Goal: Information Seeking & Learning: Learn about a topic

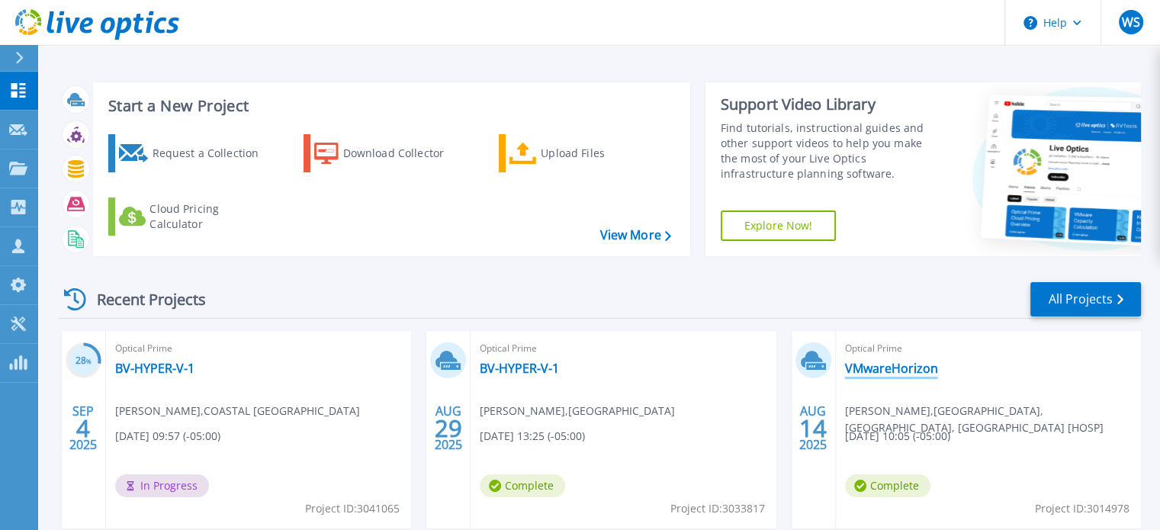
click at [888, 368] on link "VMwareHorizon" at bounding box center [891, 368] width 93 height 15
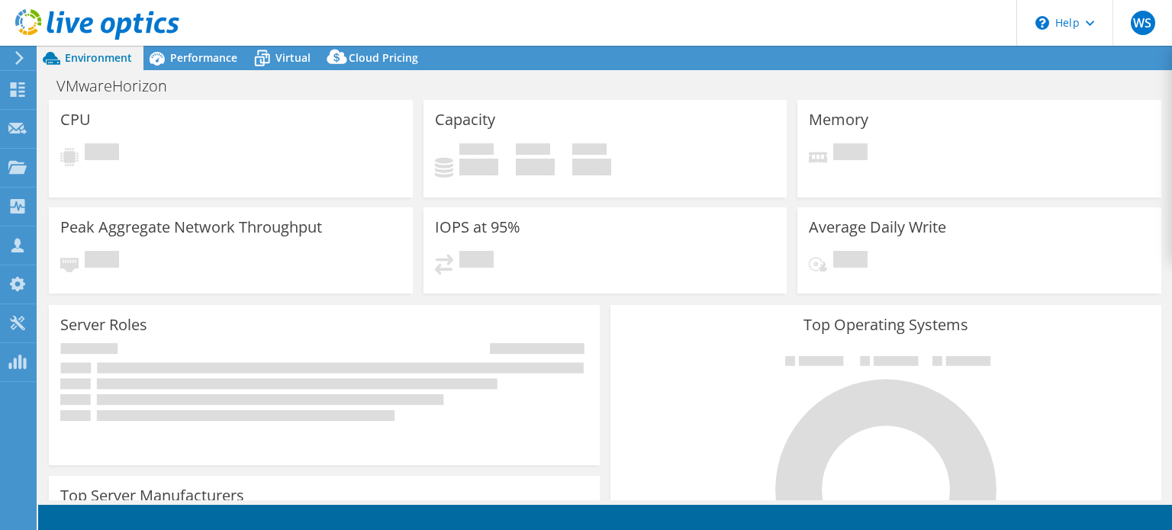
select select "USD"
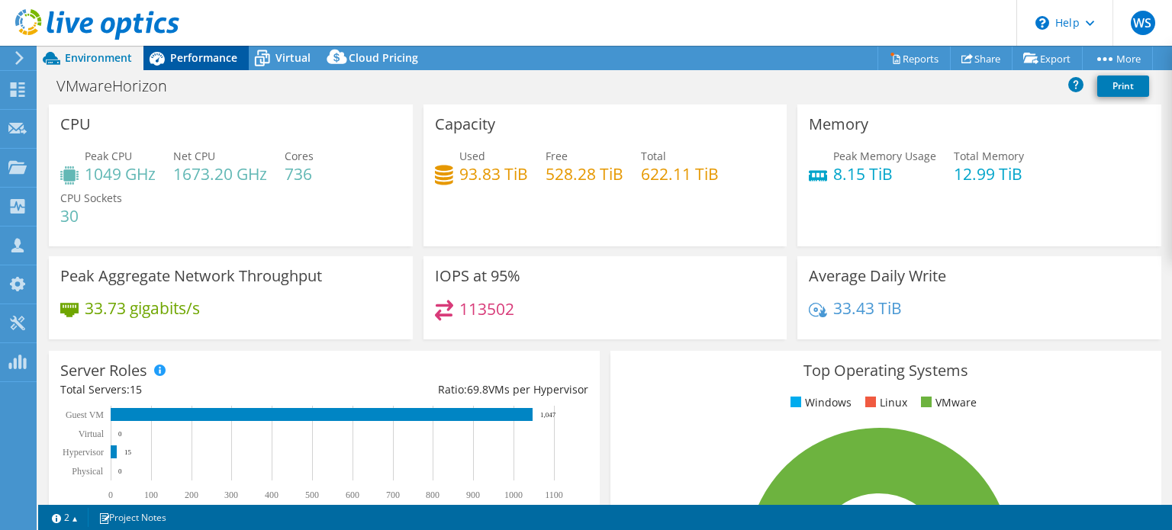
click at [214, 64] on span "Performance" at bounding box center [203, 57] width 67 height 14
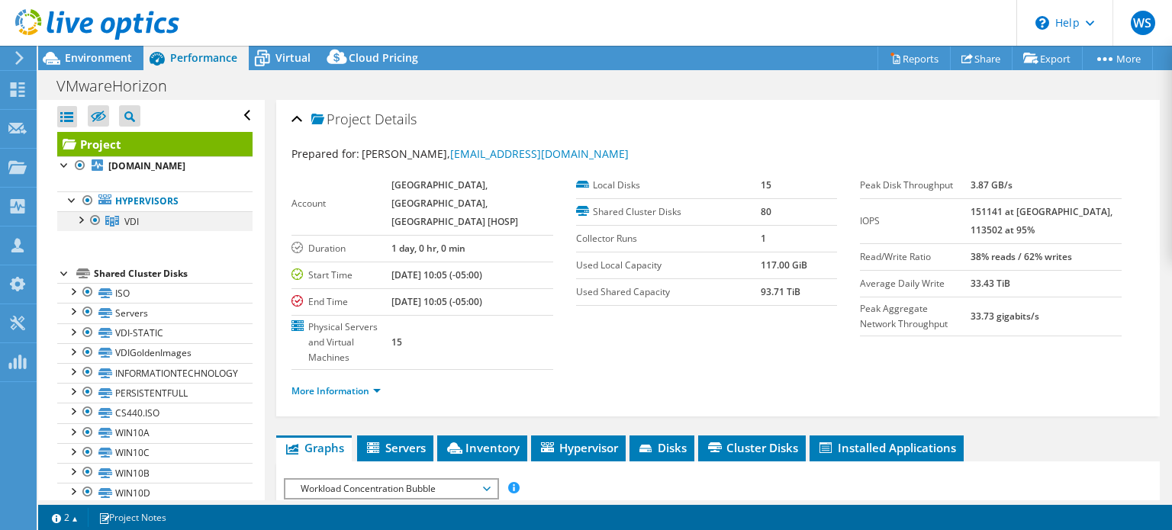
click at [79, 220] on div at bounding box center [79, 218] width 15 height 15
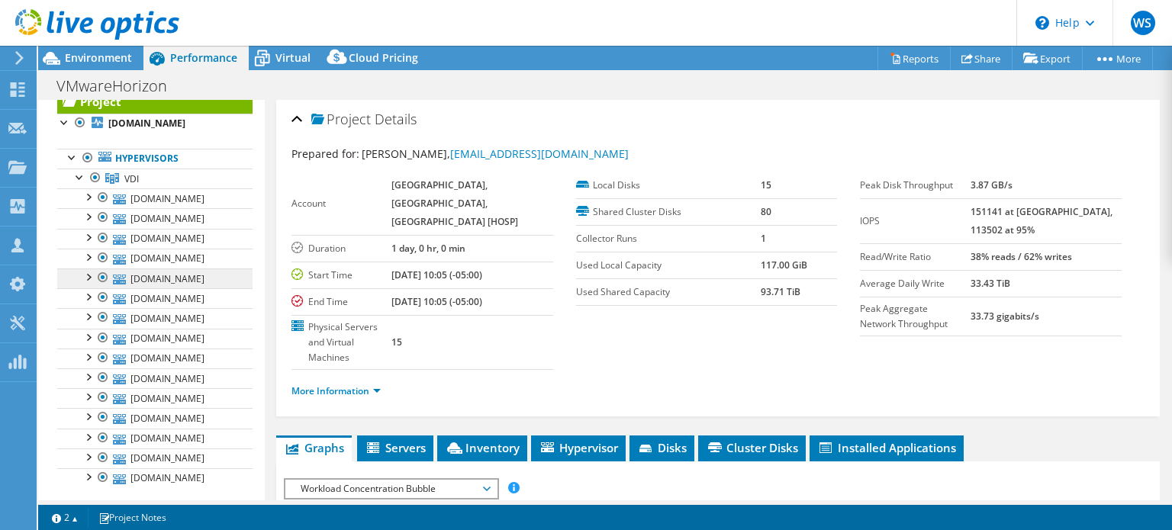
scroll to position [76, 0]
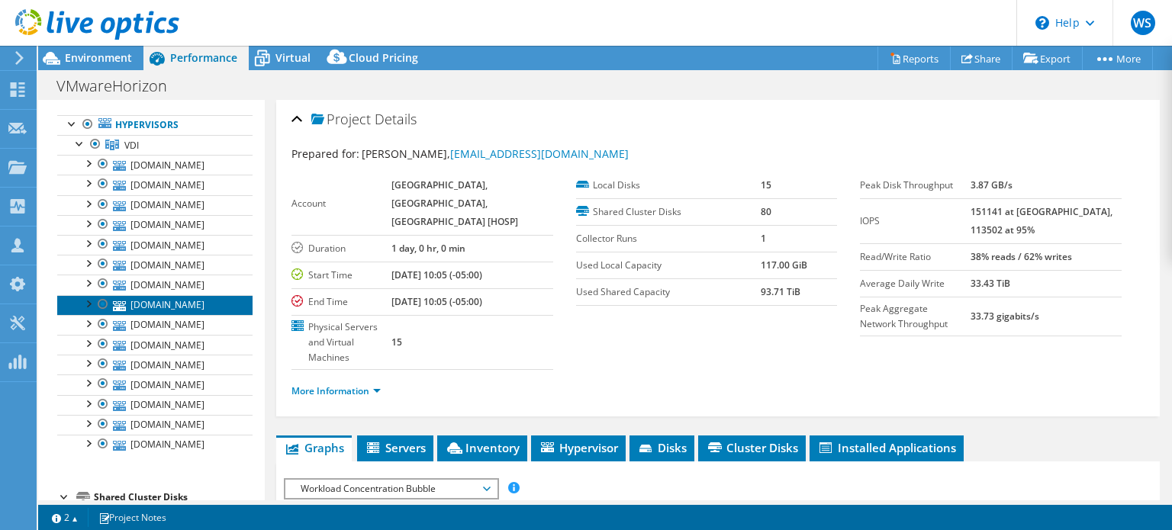
click at [177, 315] on link "[DOMAIN_NAME]" at bounding box center [154, 305] width 195 height 20
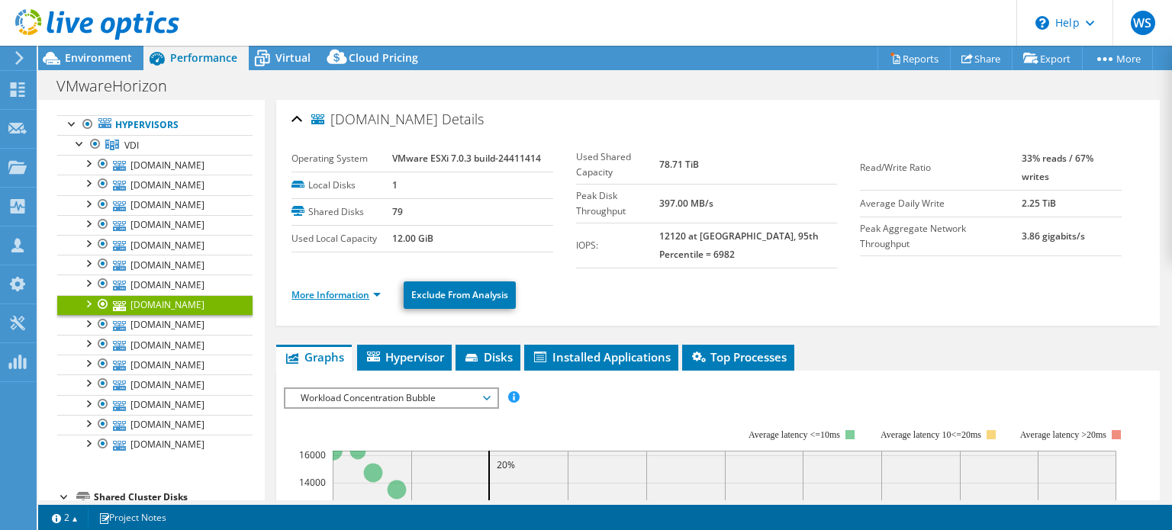
click at [331, 288] on link "More Information" at bounding box center [335, 294] width 89 height 13
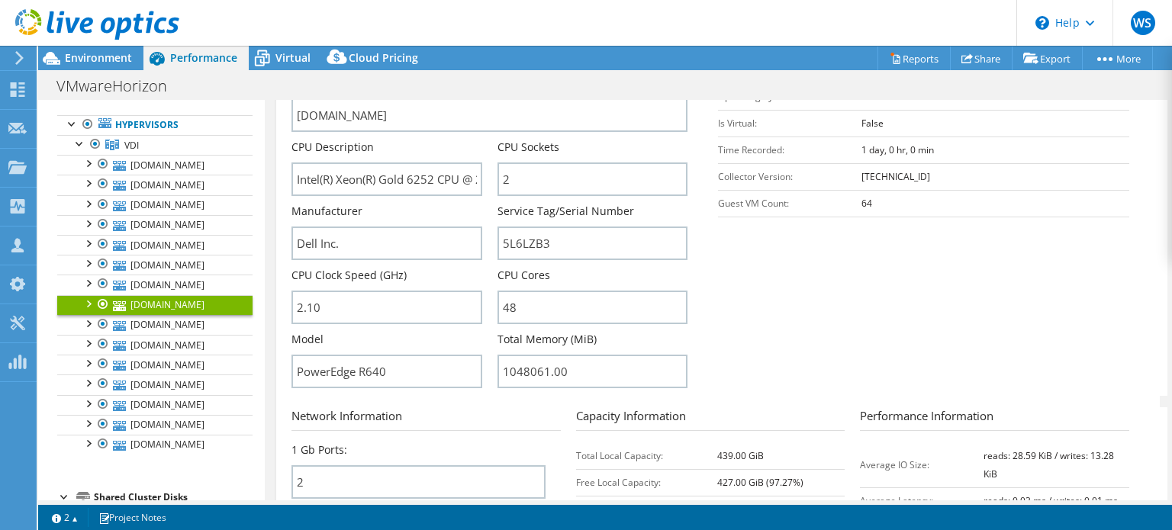
scroll to position [305, 0]
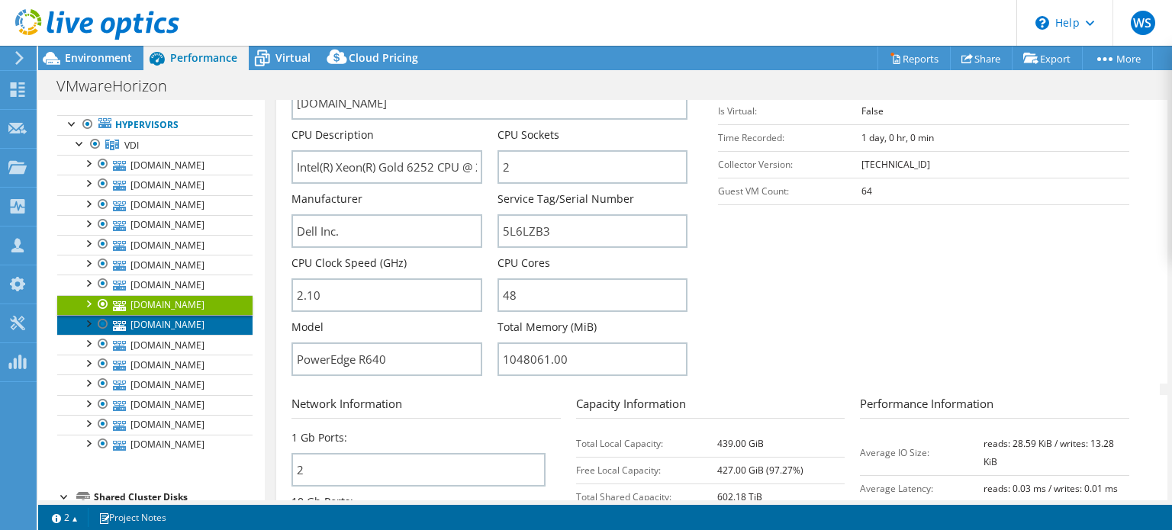
click at [156, 335] on link "[DOMAIN_NAME]" at bounding box center [154, 325] width 195 height 20
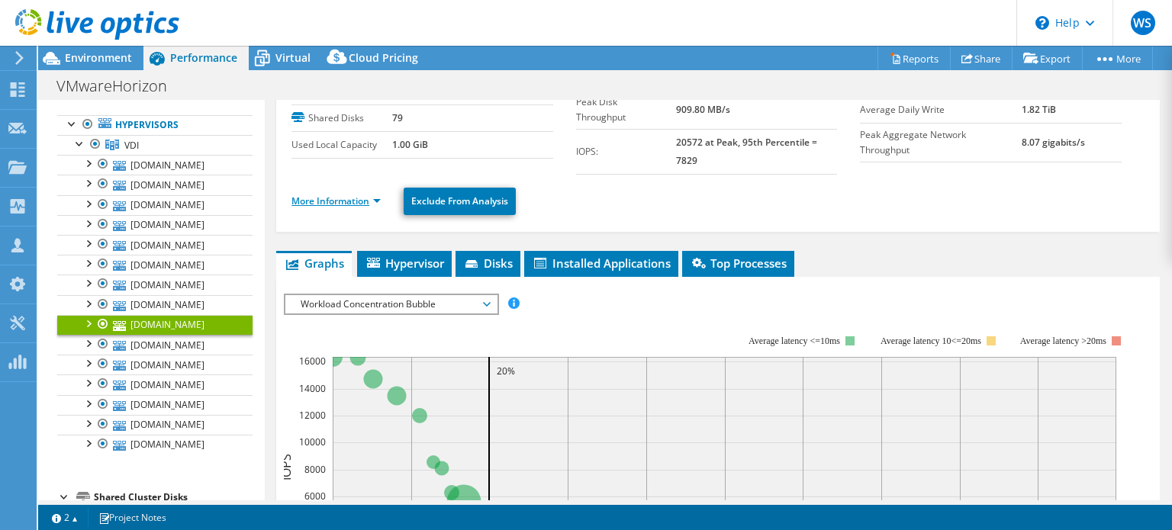
scroll to position [58, 0]
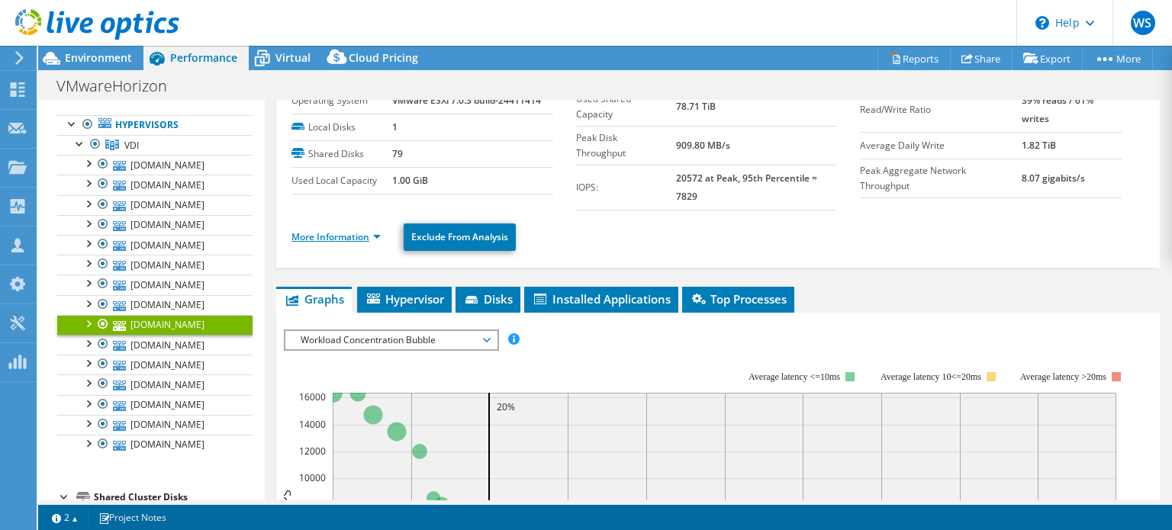
click at [330, 231] on link "More Information" at bounding box center [335, 236] width 89 height 13
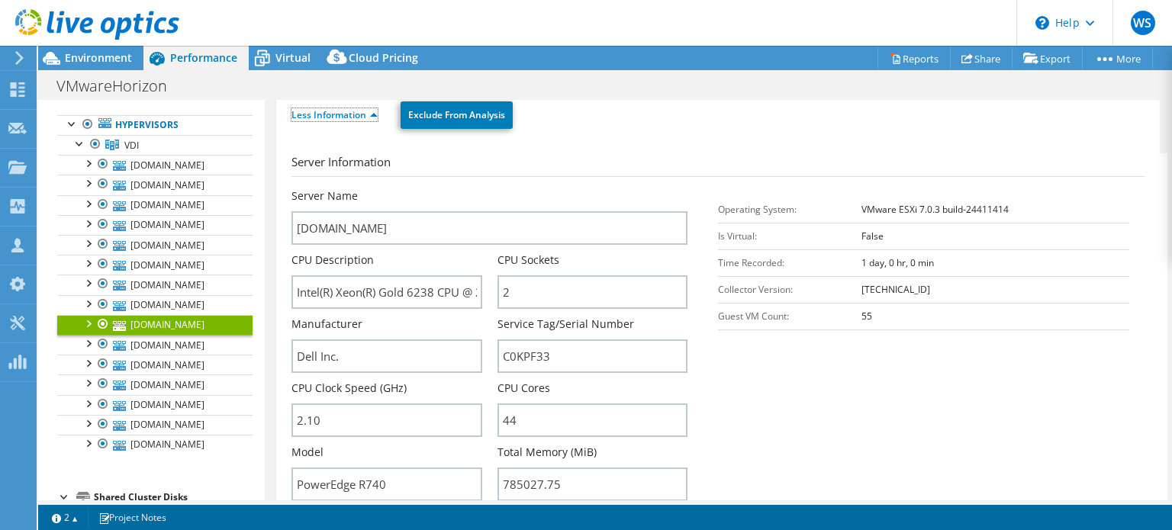
scroll to position [211, 0]
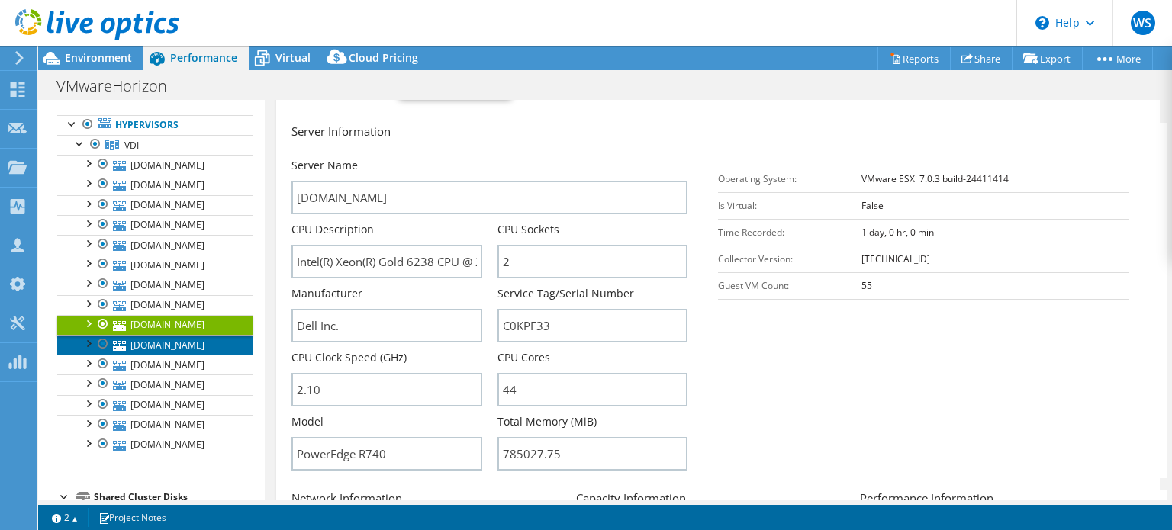
click at [133, 355] on link "[DOMAIN_NAME]" at bounding box center [154, 345] width 195 height 20
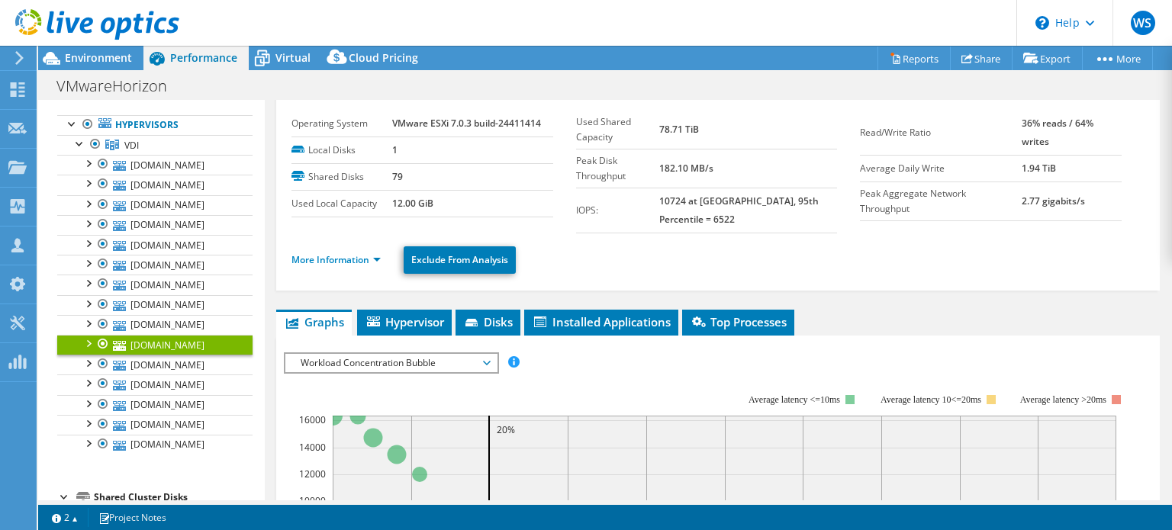
scroll to position [0, 0]
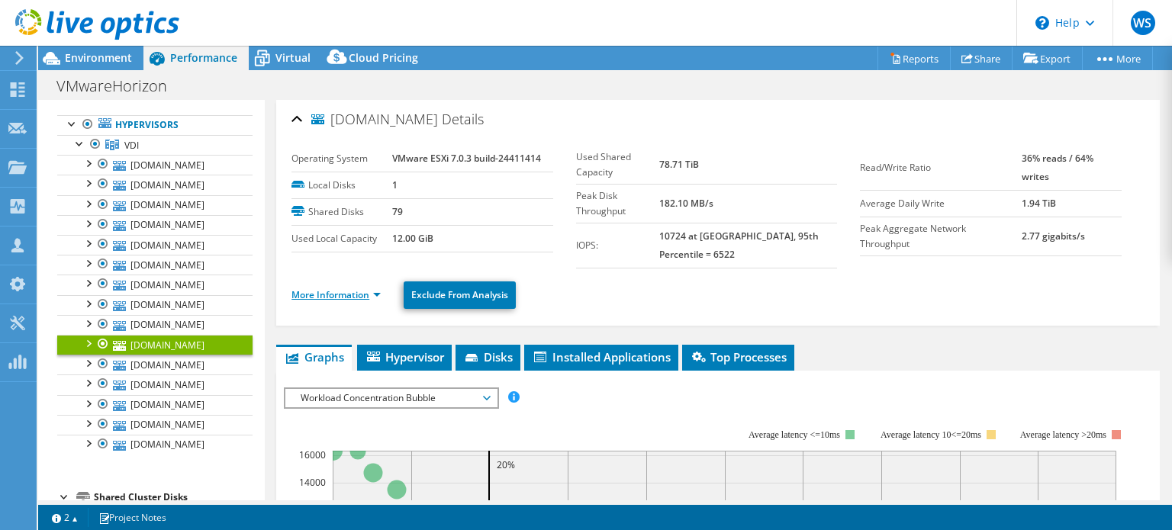
click at [330, 295] on link "More Information" at bounding box center [335, 294] width 89 height 13
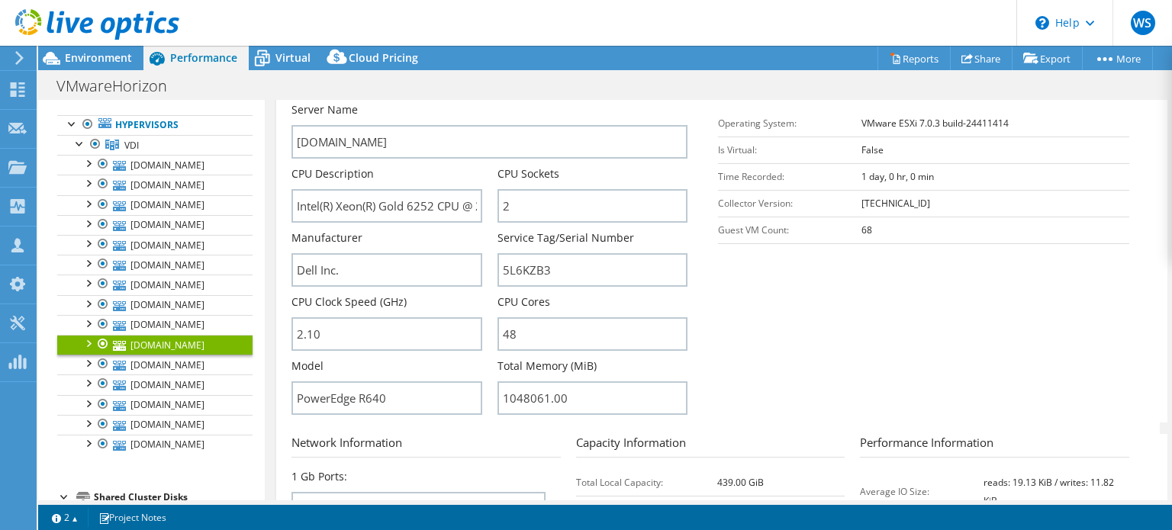
scroll to position [305, 0]
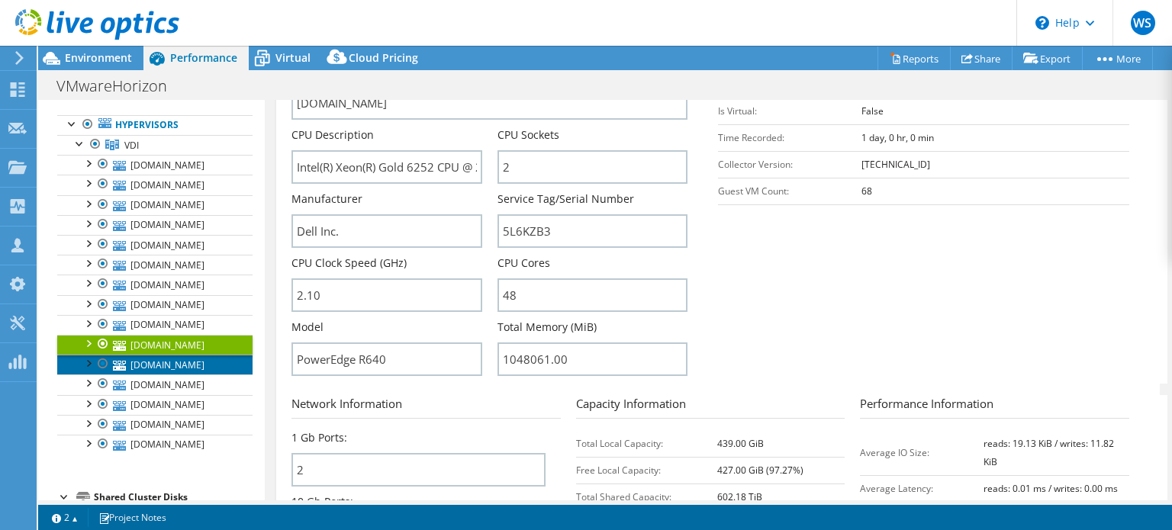
click at [156, 375] on link "[DOMAIN_NAME]" at bounding box center [154, 365] width 195 height 20
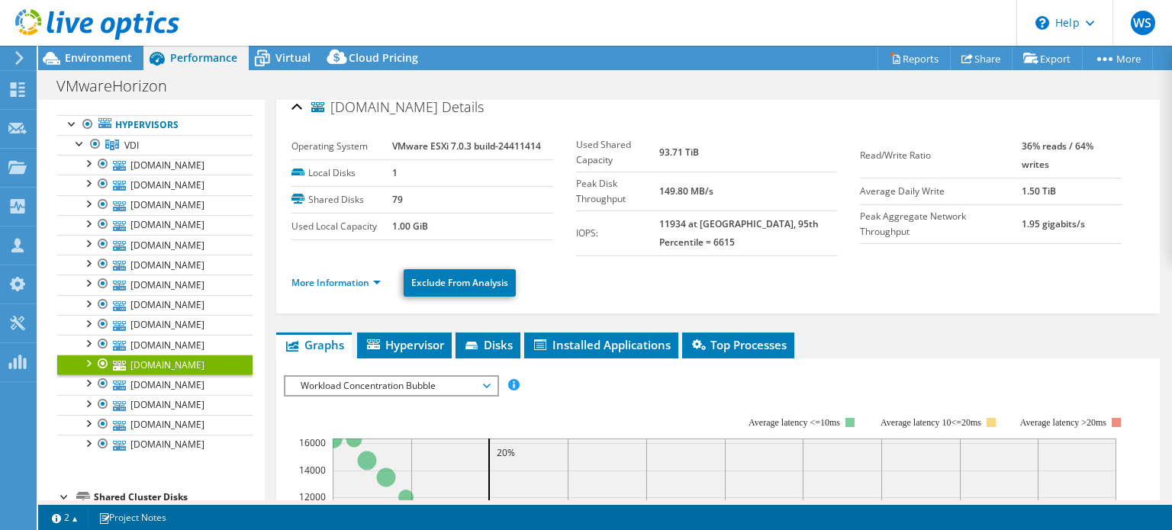
scroll to position [0, 0]
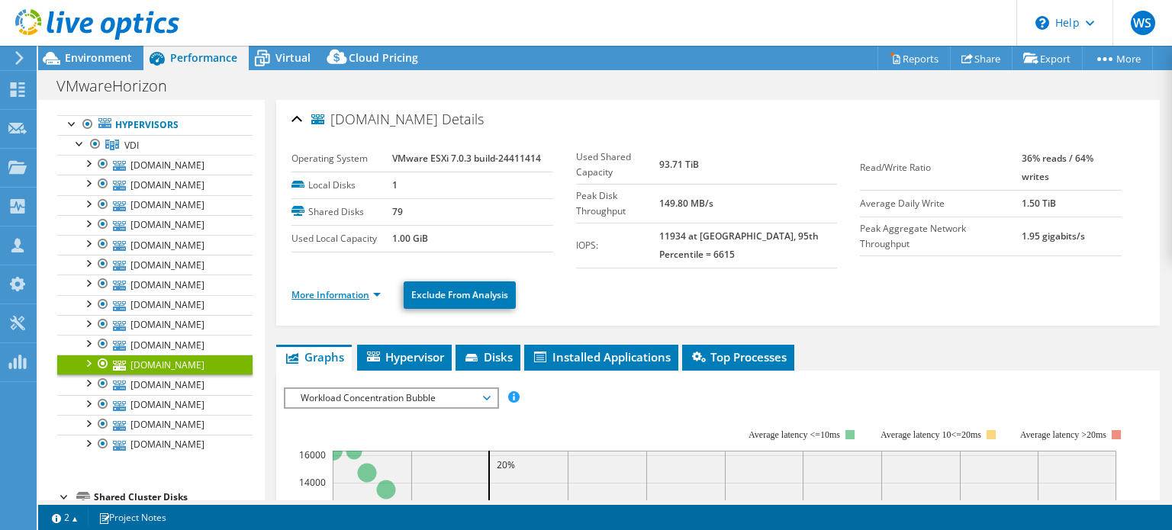
click at [348, 288] on link "More Information" at bounding box center [335, 294] width 89 height 13
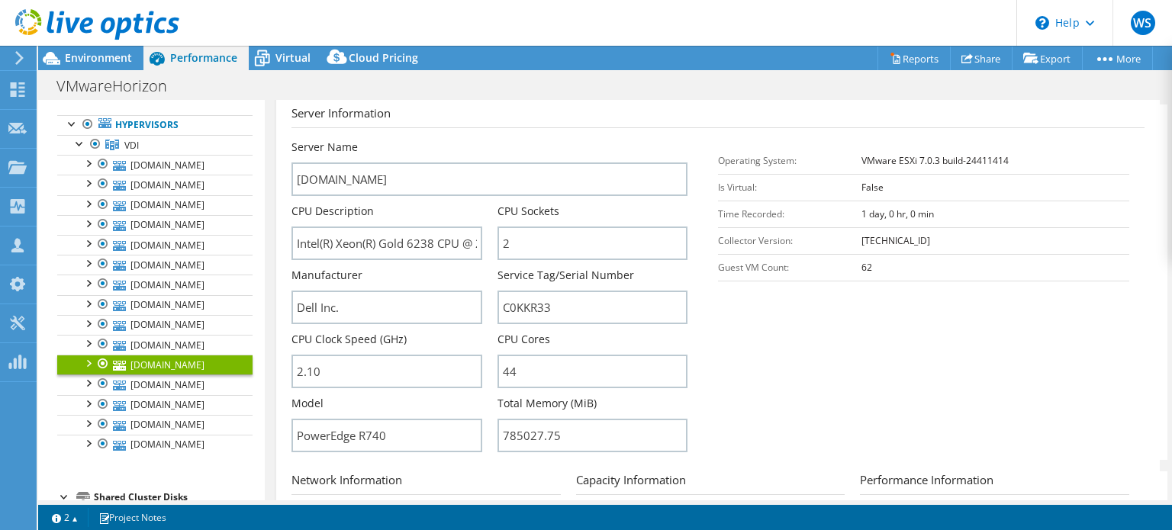
scroll to position [305, 0]
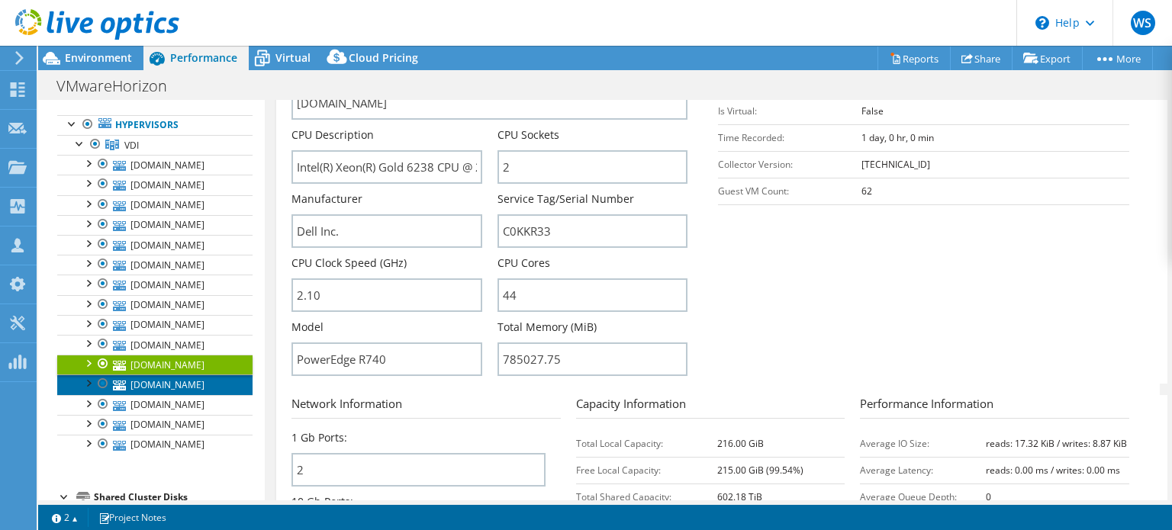
click at [146, 394] on link "[DOMAIN_NAME]" at bounding box center [154, 385] width 195 height 20
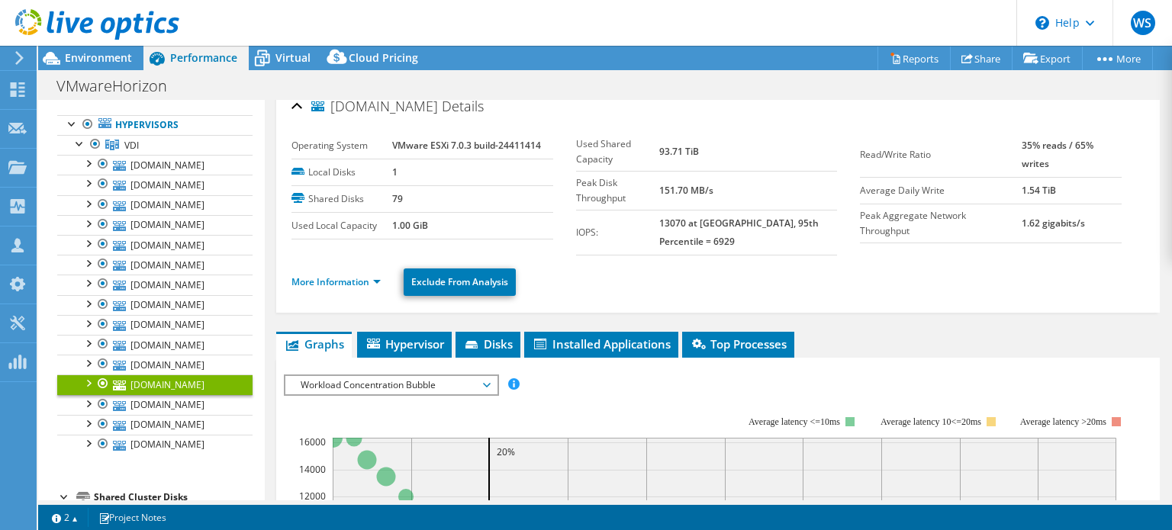
scroll to position [0, 0]
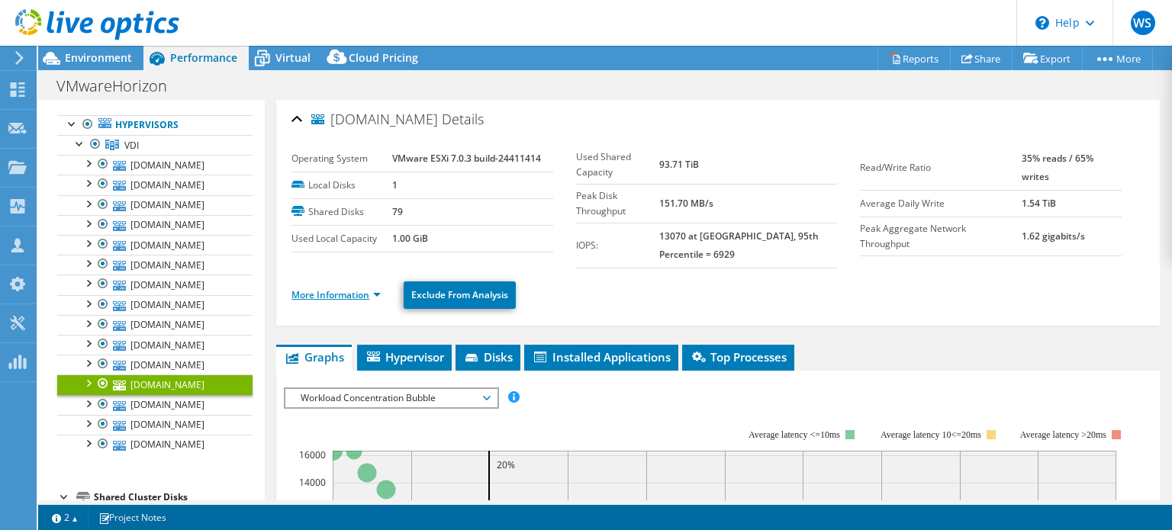
click at [331, 291] on link "More Information" at bounding box center [335, 294] width 89 height 13
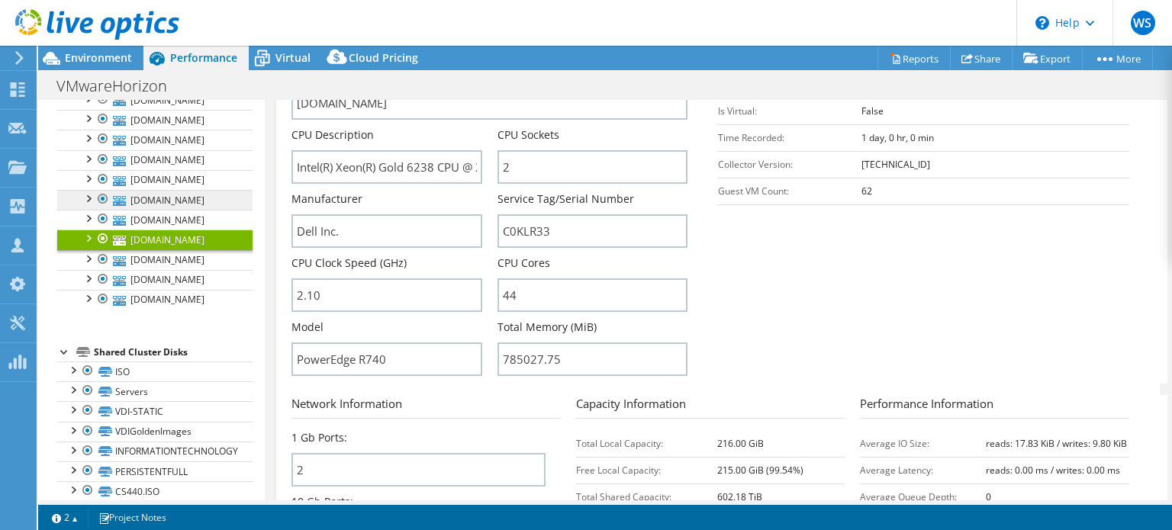
scroll to position [229, 0]
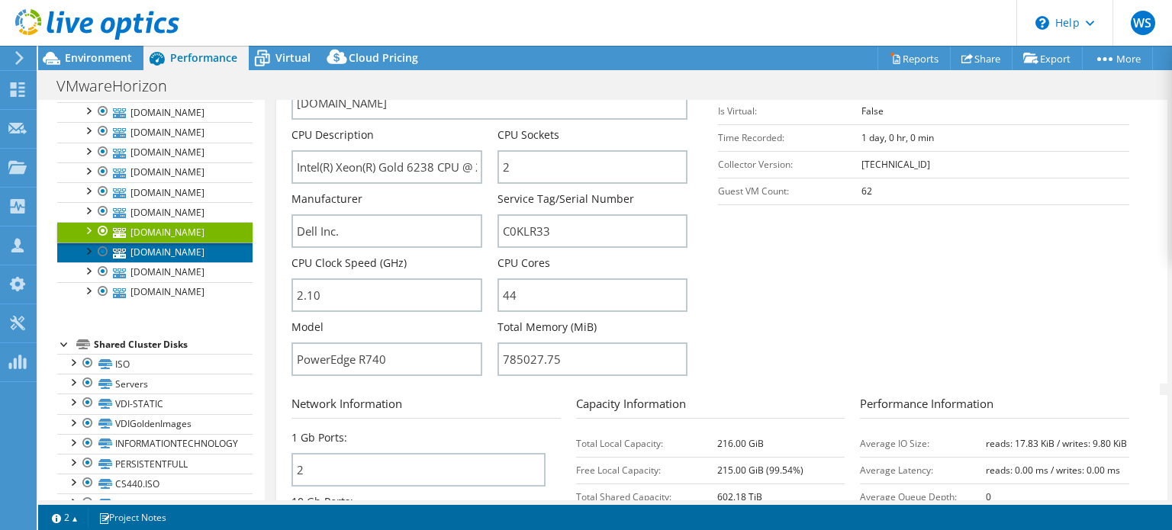
click at [150, 262] on link "[DOMAIN_NAME]" at bounding box center [154, 253] width 195 height 20
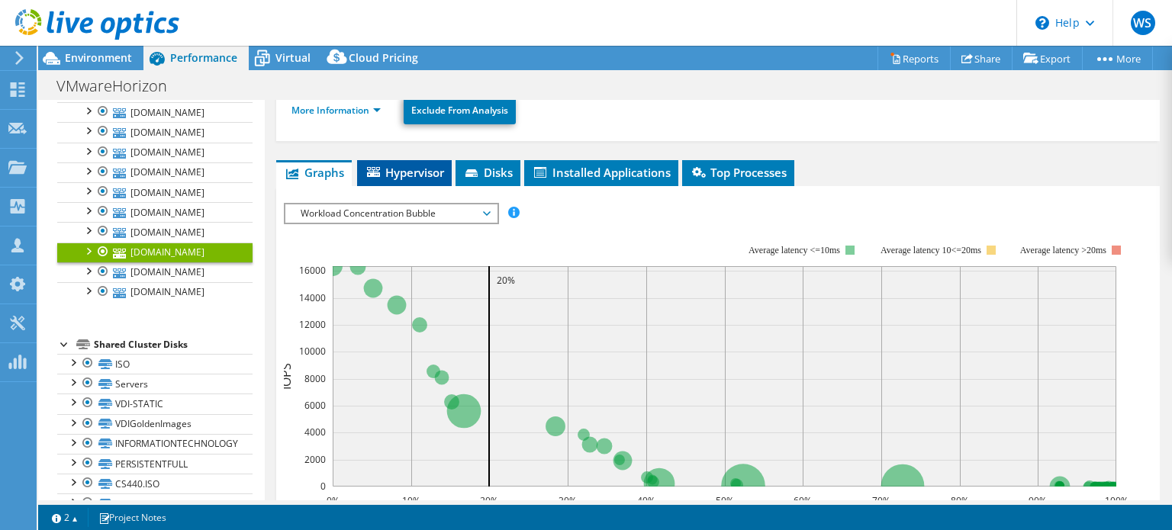
scroll to position [55, 0]
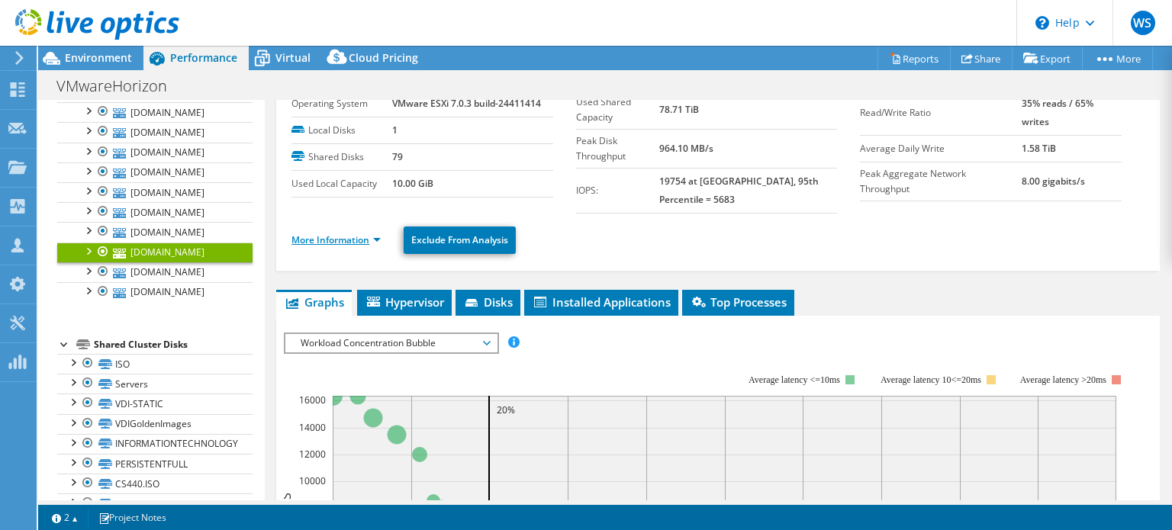
click at [333, 241] on link "More Information" at bounding box center [335, 239] width 89 height 13
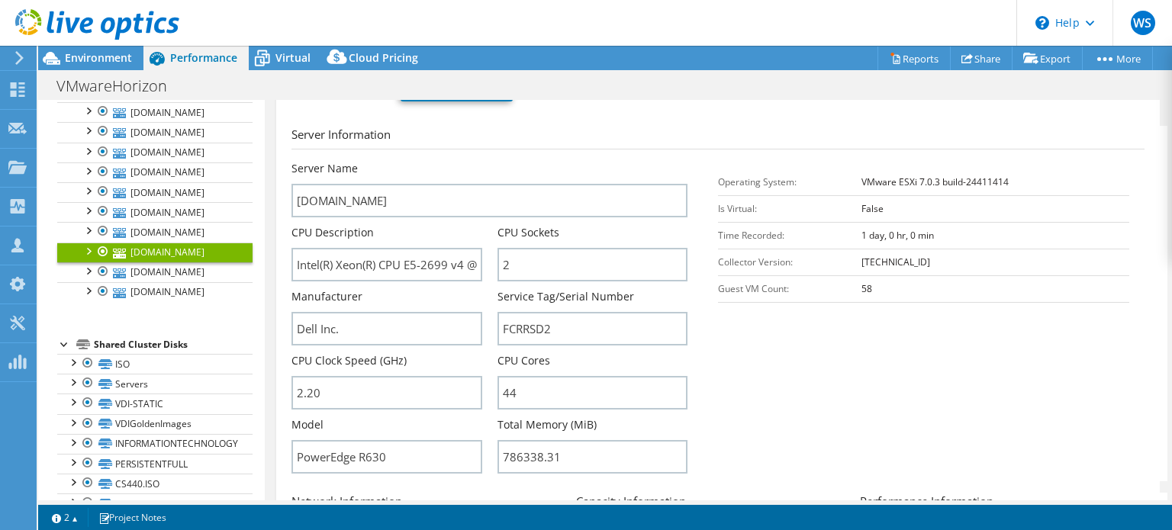
scroll to position [284, 0]
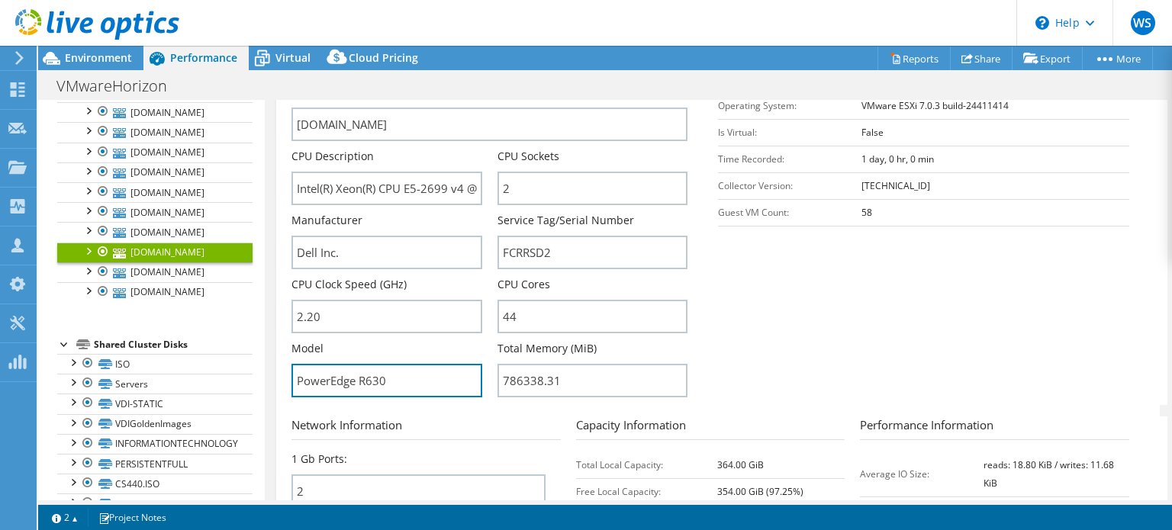
drag, startPoint x: 398, startPoint y: 379, endPoint x: 287, endPoint y: 375, distance: 111.4
click at [287, 375] on div "[DOMAIN_NAME] Details Operating System VMware ESXi 7.0.3 build-24411414 Local D…" at bounding box center [717, 281] width 883 height 931
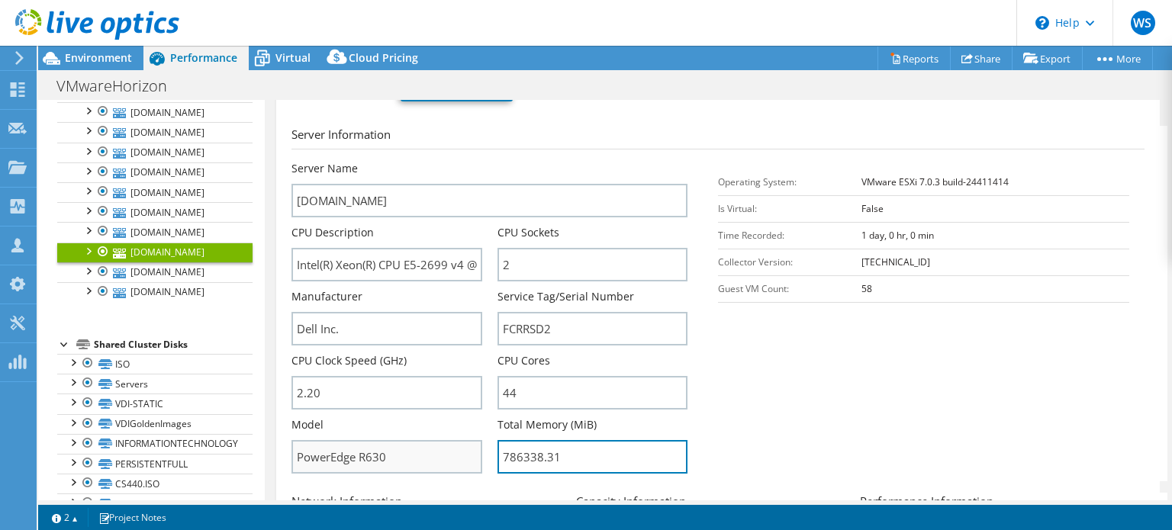
drag, startPoint x: 555, startPoint y: 456, endPoint x: 474, endPoint y: 454, distance: 80.1
click at [474, 161] on div "Server Name [DOMAIN_NAME] CPU Description Intel(R) Xeon(R) CPU E5-2699 v4 @ 2.2…" at bounding box center [496, 161] width 411 height 0
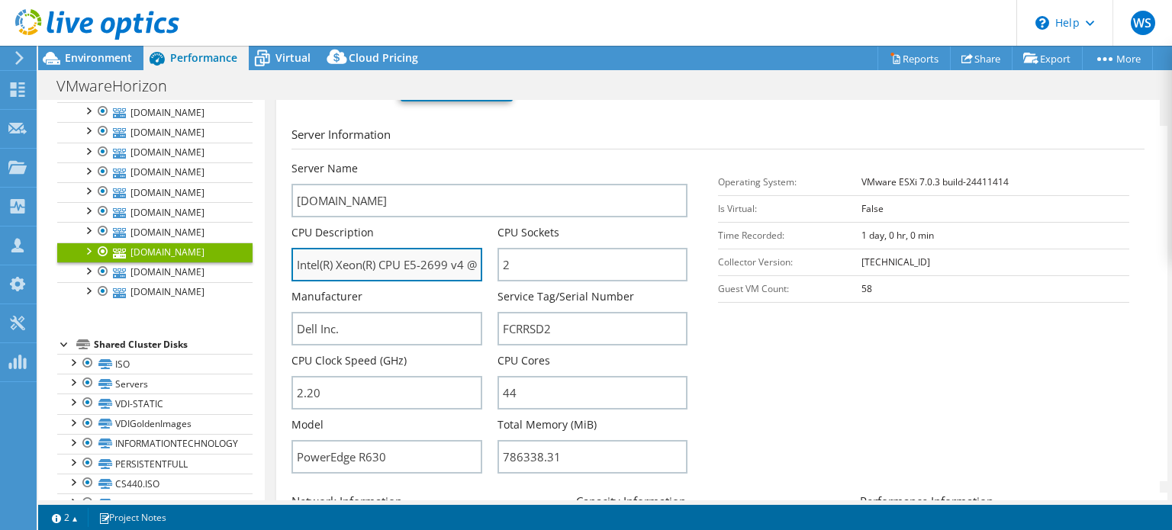
click at [406, 265] on input "Intel(R) Xeon(R) CPU E5-2699 v4 @ 2.20GHz 2.20 GHz" at bounding box center [386, 265] width 190 height 34
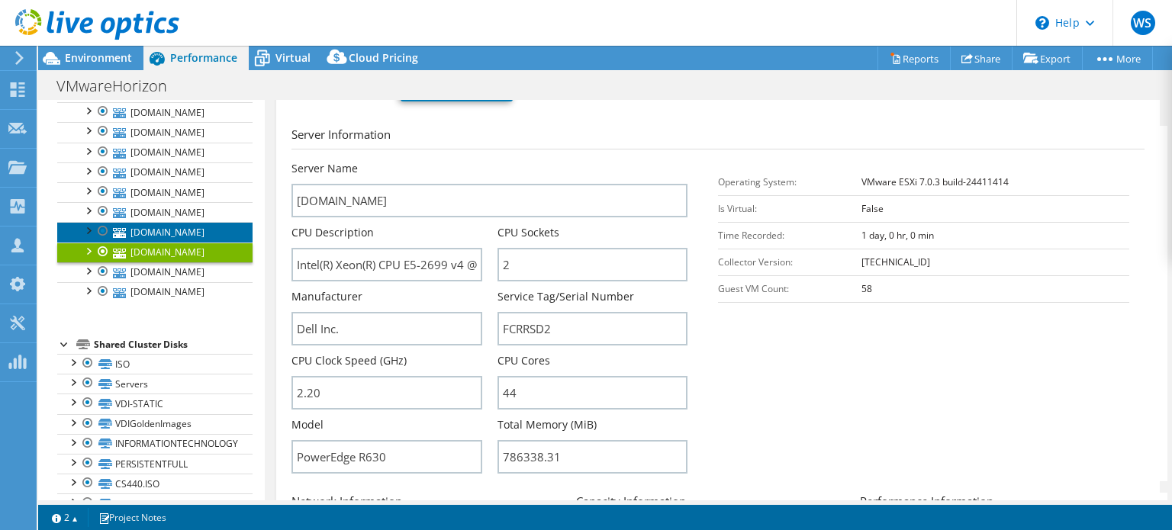
click at [156, 242] on link "[DOMAIN_NAME]" at bounding box center [154, 232] width 195 height 20
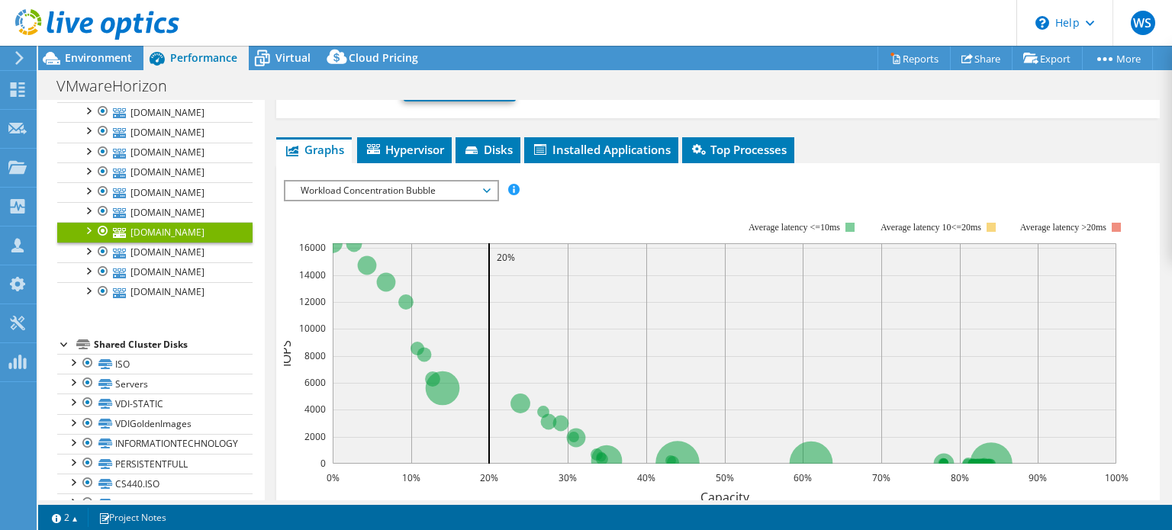
scroll to position [0, 0]
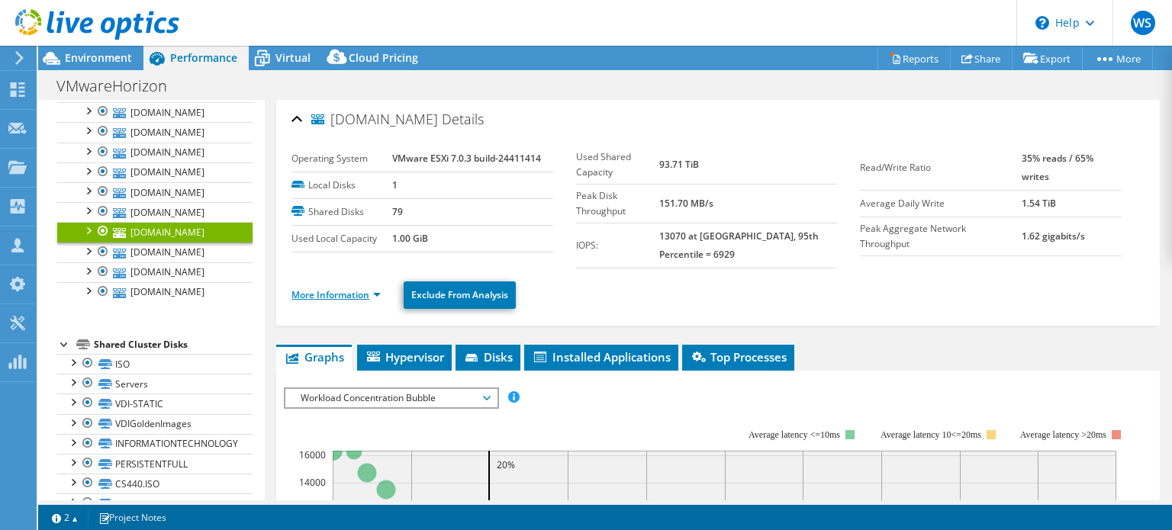
click at [346, 292] on link "More Information" at bounding box center [335, 294] width 89 height 13
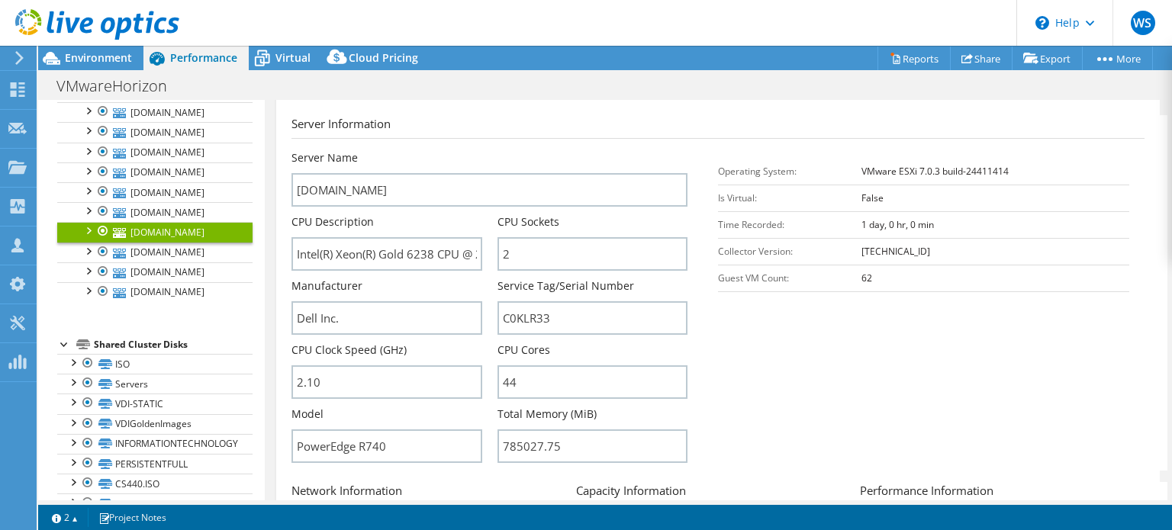
scroll to position [229, 0]
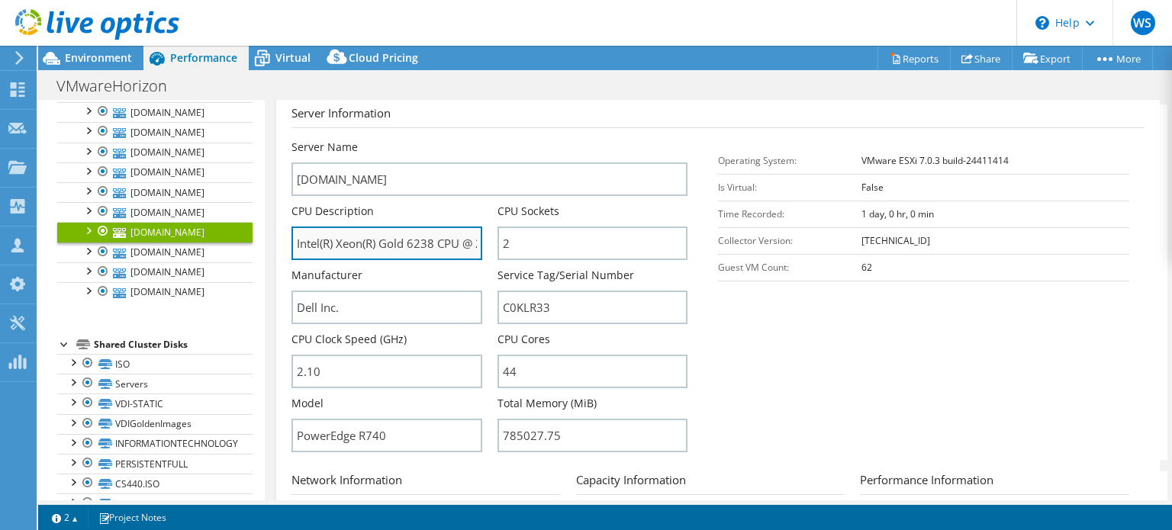
click at [353, 238] on input "Intel(R) Xeon(R) Gold 6238 CPU @ 2.10GHz 2.10 GHz" at bounding box center [386, 244] width 190 height 34
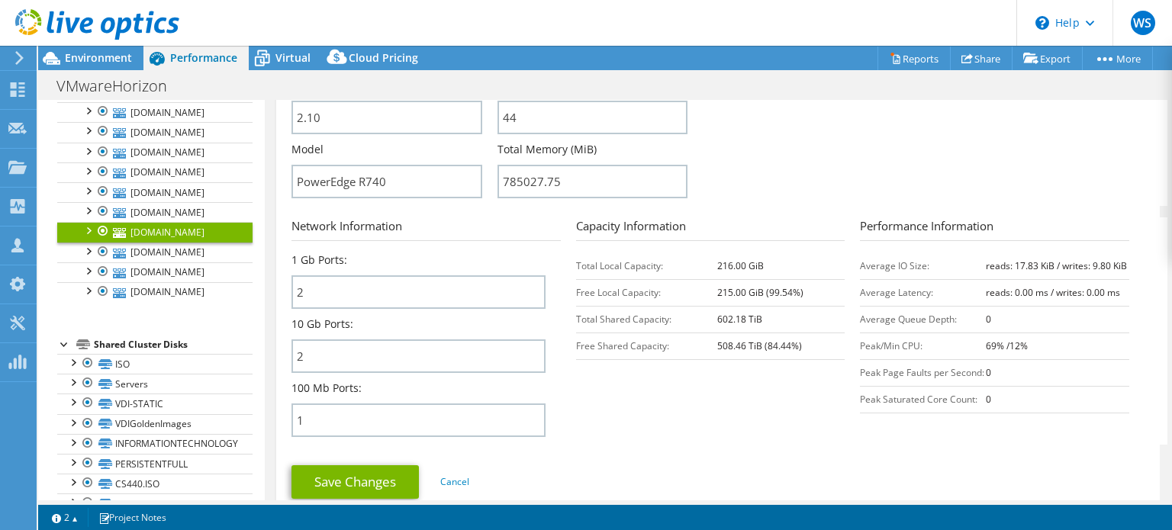
scroll to position [610, 0]
